Goal: Complete application form

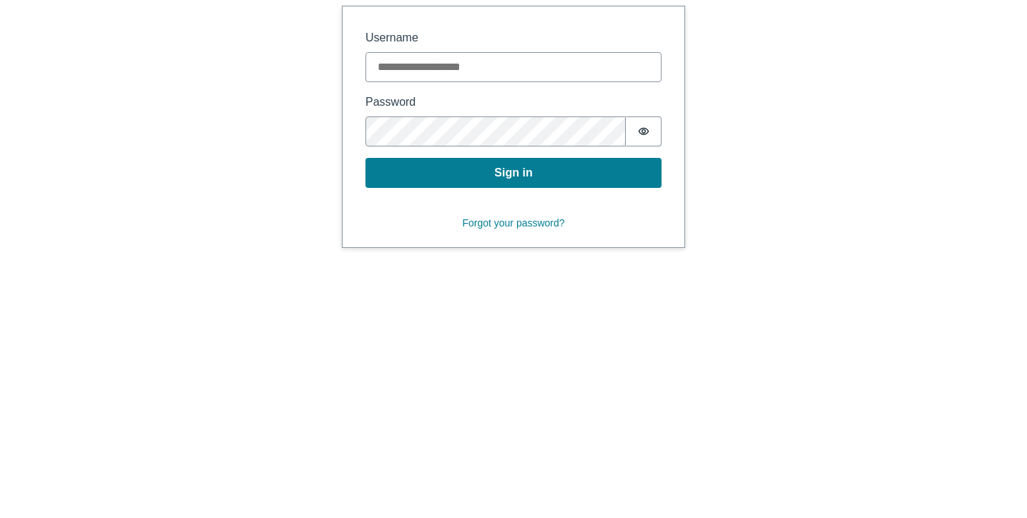
click at [522, 60] on input "Username" at bounding box center [513, 67] width 296 height 30
type input "**********"
click at [365, 158] on button "Sign in" at bounding box center [513, 173] width 296 height 30
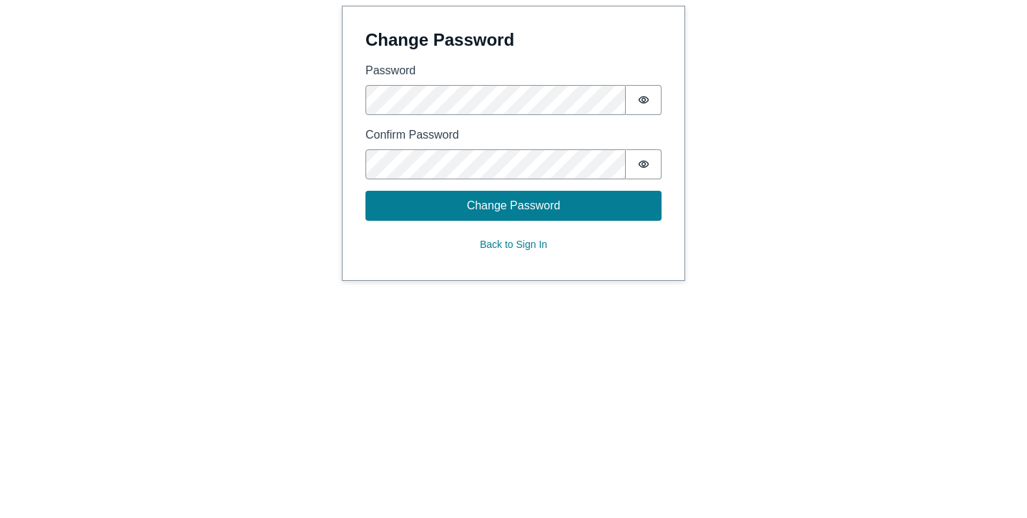
click at [648, 99] on icon "Show password" at bounding box center [643, 99] width 11 height 11
click at [655, 174] on button "Password is hidden" at bounding box center [644, 164] width 36 height 30
click at [556, 209] on button "Change Password" at bounding box center [513, 206] width 296 height 30
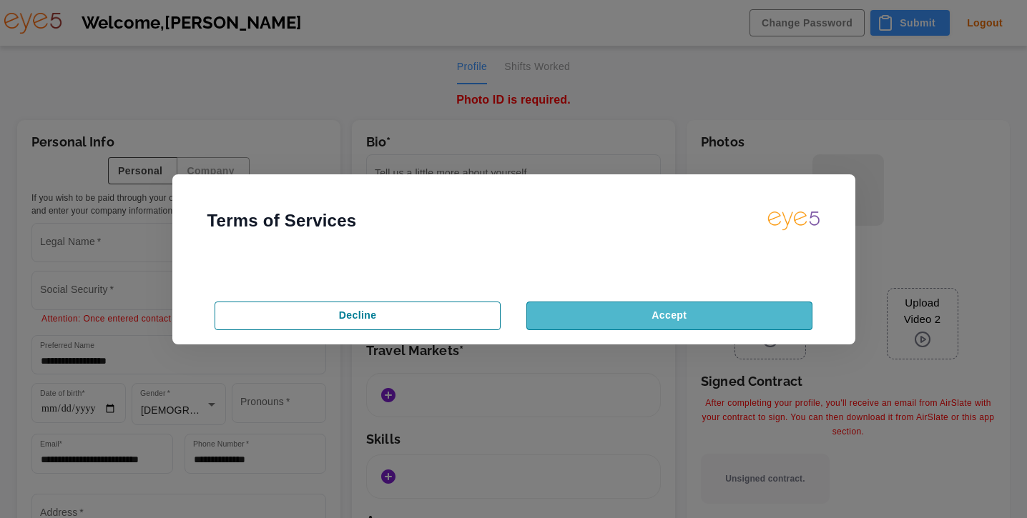
click at [701, 320] on button "Accept" at bounding box center [669, 316] width 286 height 29
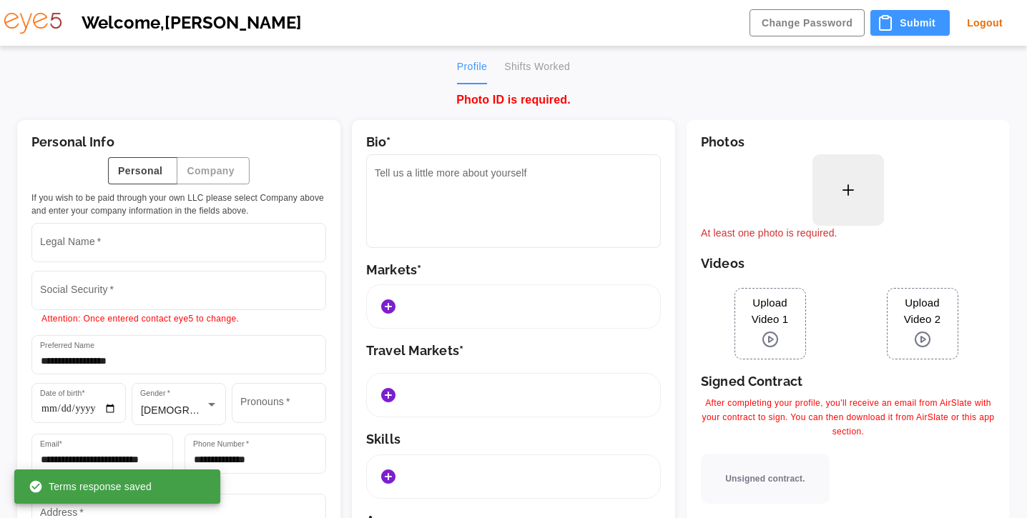
click at [853, 188] on icon at bounding box center [848, 190] width 17 height 17
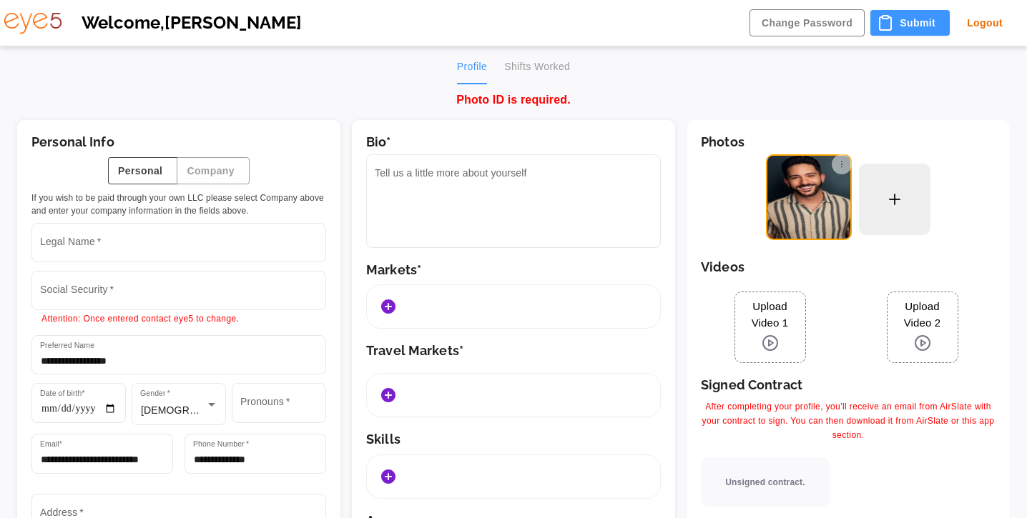
click at [889, 183] on div at bounding box center [895, 200] width 72 height 72
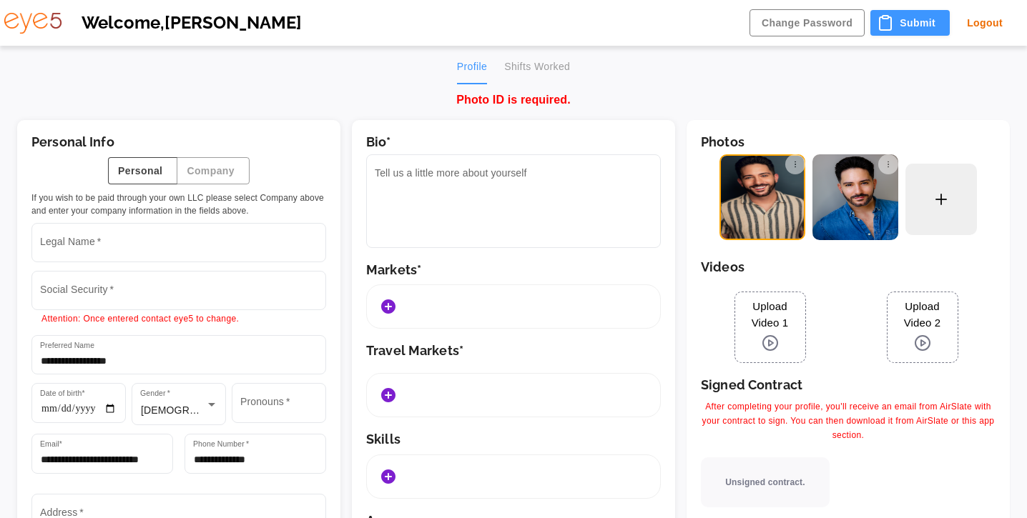
click at [966, 200] on div at bounding box center [941, 200] width 72 height 72
